Goal: Information Seeking & Learning: Find specific fact

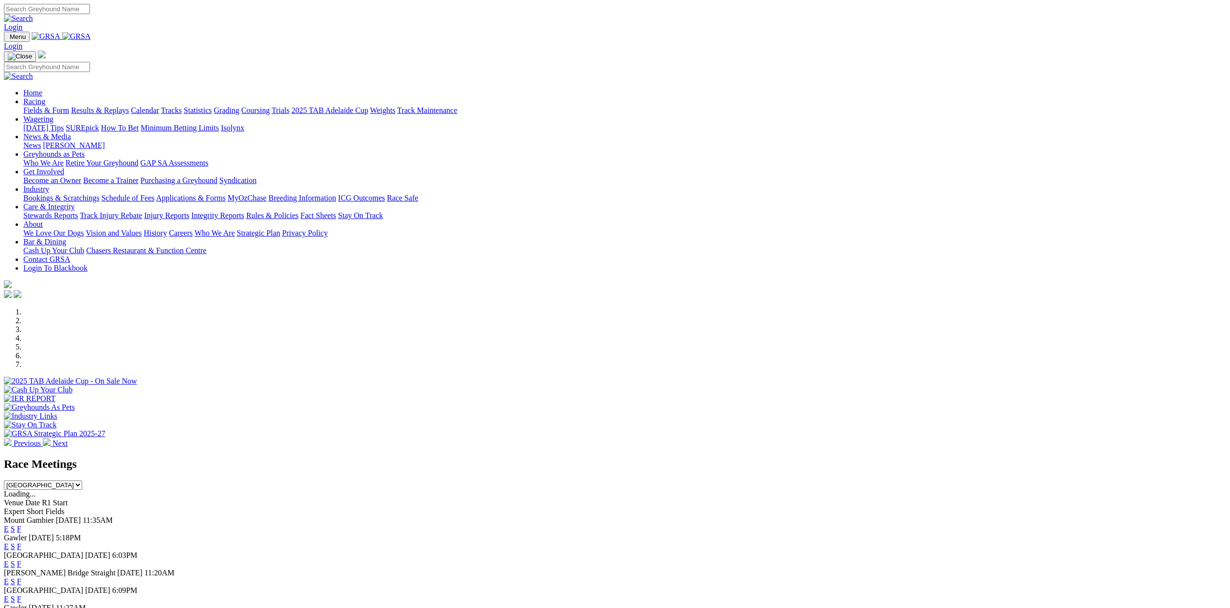
scroll to position [143, 0]
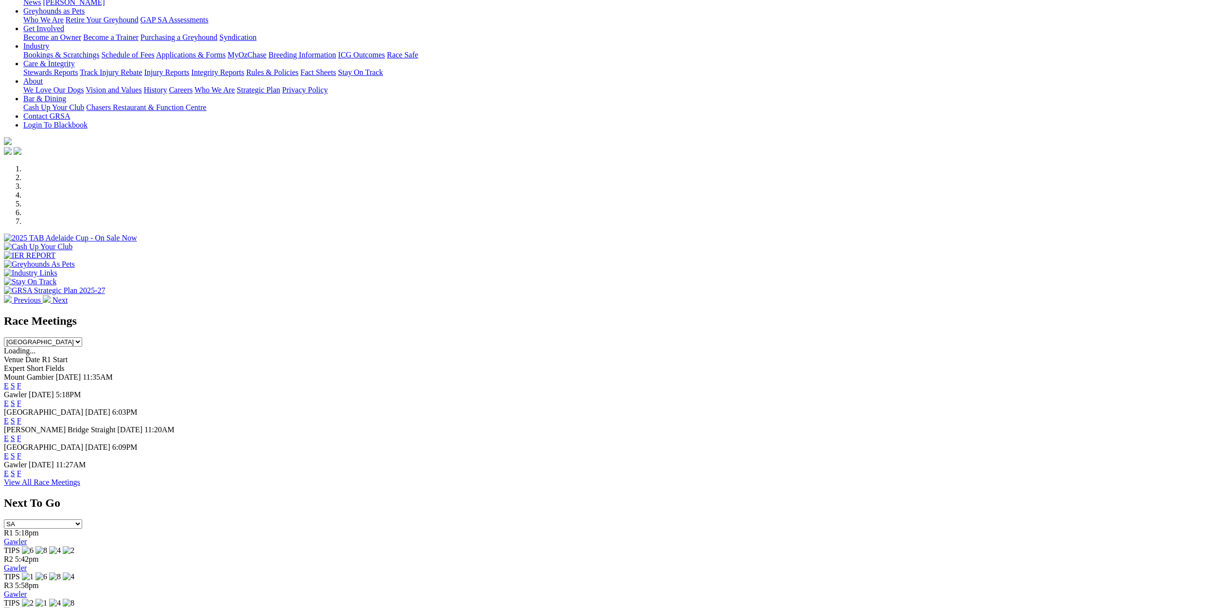
click at [82, 337] on select "South Australia New South Wales Northern Territory Queensland Tasmania Victoria…" at bounding box center [43, 341] width 78 height 9
select select "VIC"
click at [82, 337] on select "South Australia New South Wales Northern Territory Queensland Tasmania Victoria…" at bounding box center [43, 341] width 78 height 9
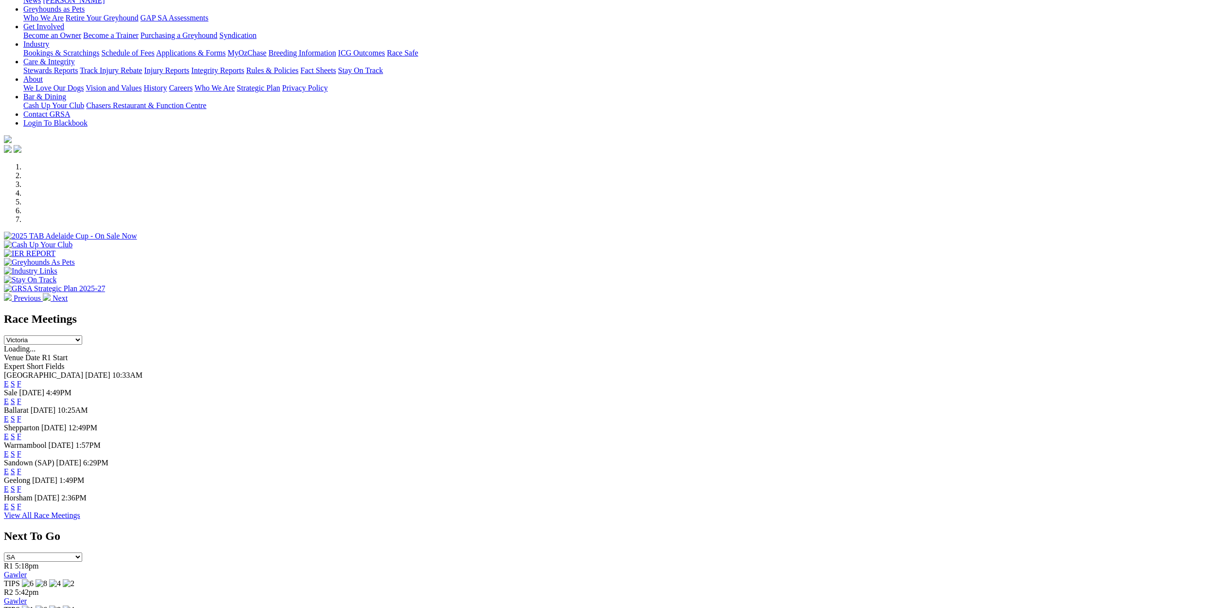
scroll to position [145, 0]
click at [9, 397] on link "E" at bounding box center [6, 401] width 5 height 8
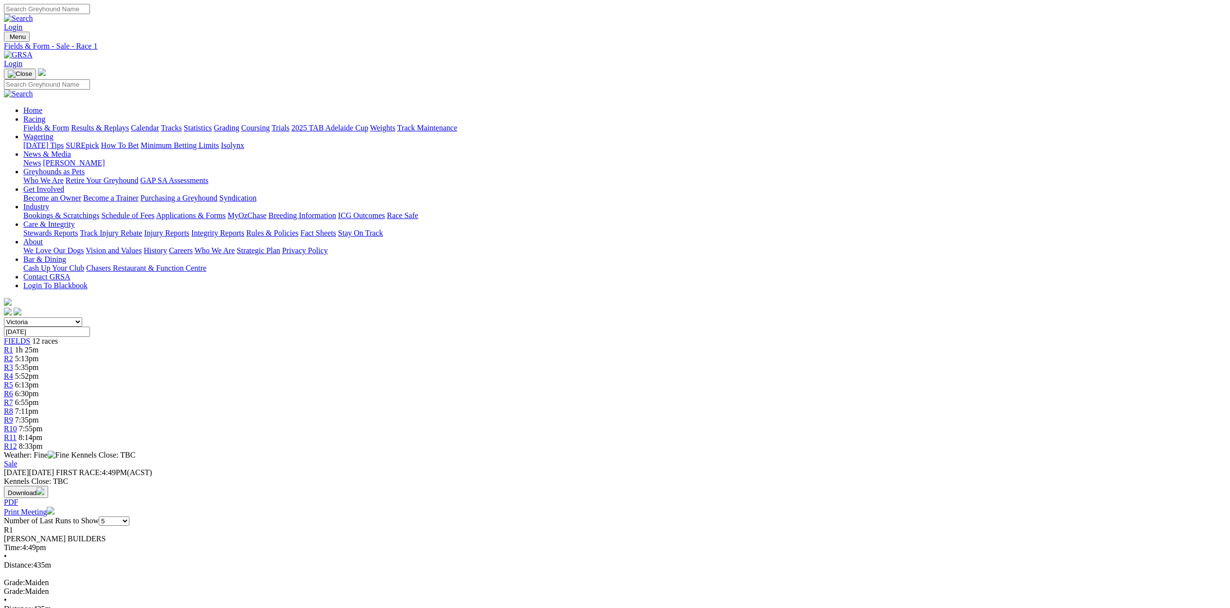
click at [804, 424] on div "R10 7:55pm" at bounding box center [615, 428] width 1222 height 9
